Goal: Task Accomplishment & Management: Use online tool/utility

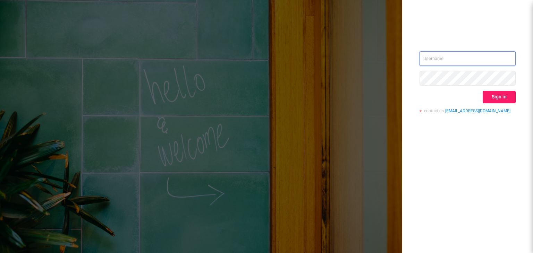
type input "[EMAIL_ADDRESS][DOMAIN_NAME]"
click at [504, 101] on button "Sign in" at bounding box center [498, 97] width 33 height 12
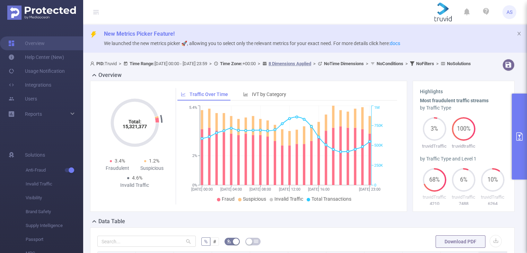
click at [525, 136] on button "primary" at bounding box center [519, 137] width 15 height 86
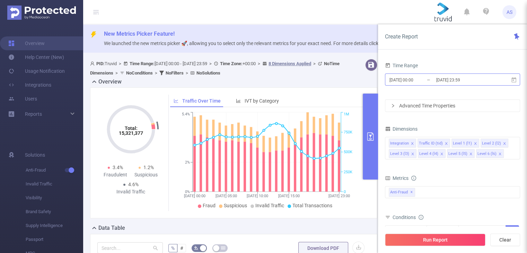
click at [469, 82] on input "[DATE] 23:59" at bounding box center [464, 79] width 56 height 9
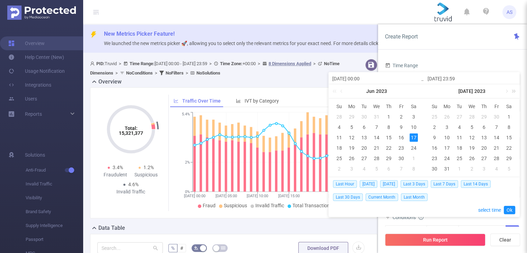
click at [515, 93] on link at bounding box center [512, 91] width 9 height 14
click at [420, 92] on link at bounding box center [417, 91] width 9 height 14
click at [421, 92] on link at bounding box center [417, 91] width 9 height 14
click at [506, 92] on link at bounding box center [506, 91] width 6 height 14
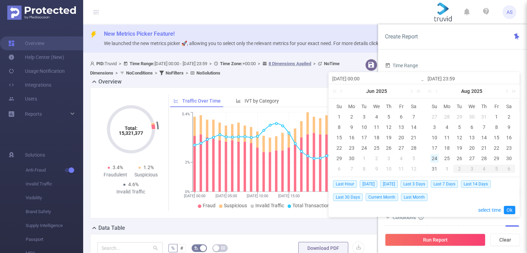
click at [435, 156] on div "24" at bounding box center [435, 158] width 8 height 8
click at [434, 165] on div "31" at bounding box center [435, 169] width 8 height 8
type input "[DATE] 00:00"
type input "[DATE] 23:59"
type input "[DATE] 00:00"
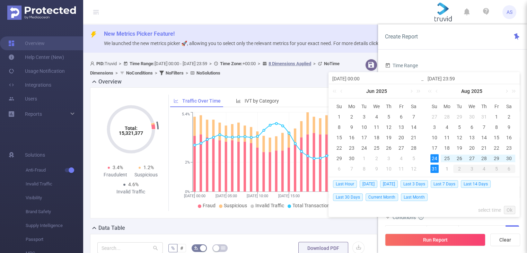
type input "[DATE] 23:59"
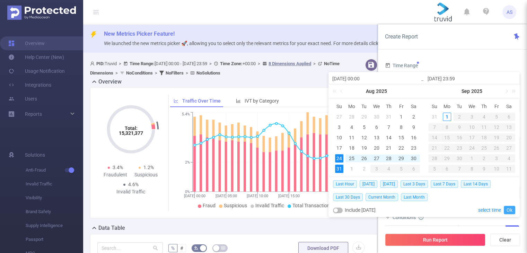
click at [506, 208] on link "Ok" at bounding box center [509, 210] width 11 height 8
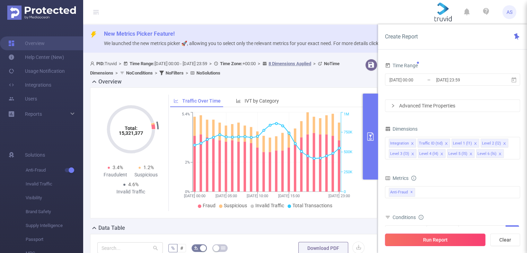
click at [459, 244] on button "Run Report" at bounding box center [435, 240] width 101 height 12
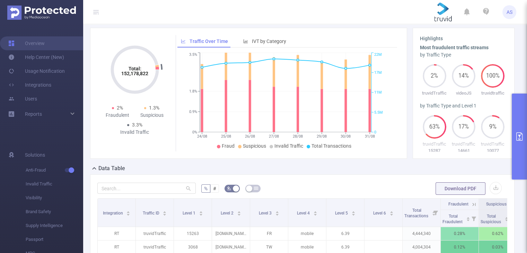
scroll to position [104, 0]
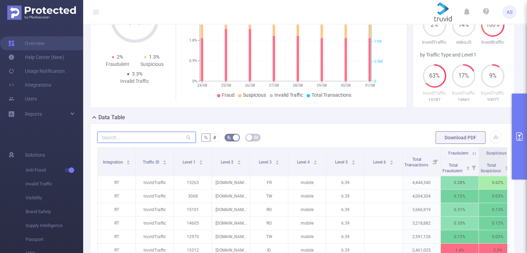
click at [158, 143] on input "text" at bounding box center [146, 137] width 98 height 11
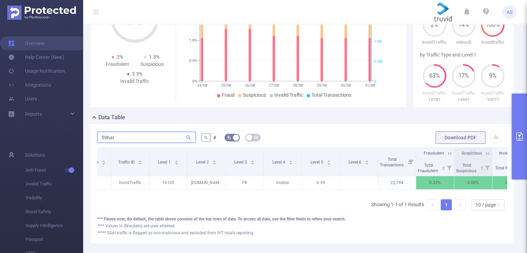
scroll to position [0, 54]
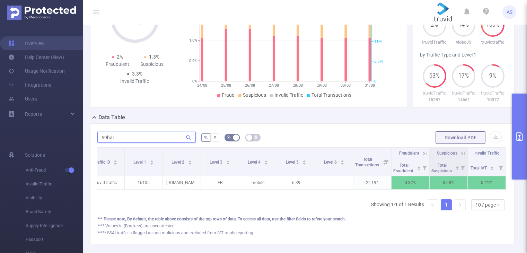
type input "59har"
